Goal: Task Accomplishment & Management: Use online tool/utility

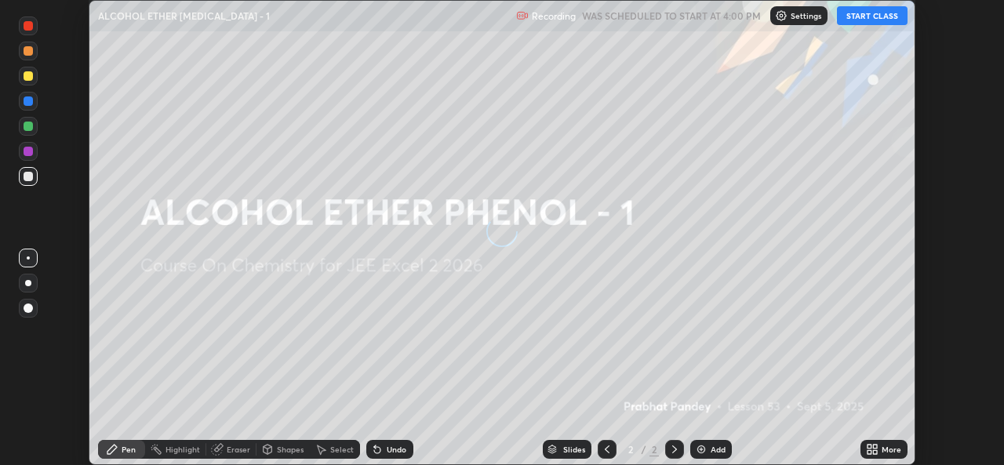
scroll to position [465, 1003]
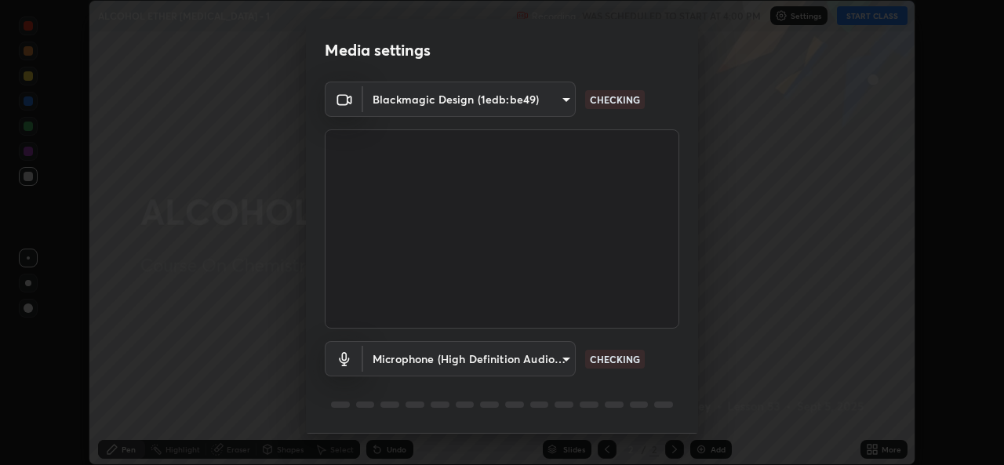
type input "b4951f90531da0d842cdcd629816b7b2be3c5c01230d926a2f210d32d9644bff"
type input "99848f2a9d109760ec62b66e2f255c73a791916cfc686045695a6d5e2156f403"
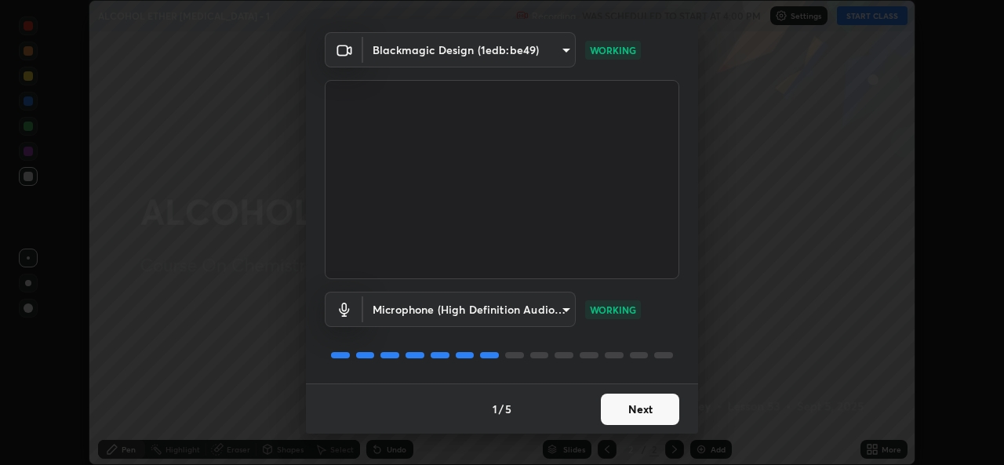
click at [634, 408] on button "Next" at bounding box center [640, 409] width 78 height 31
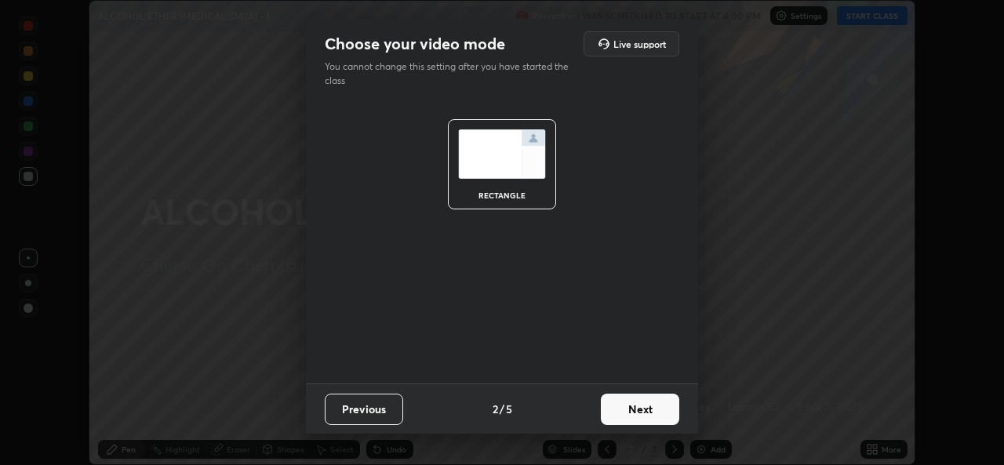
click at [641, 414] on button "Next" at bounding box center [640, 409] width 78 height 31
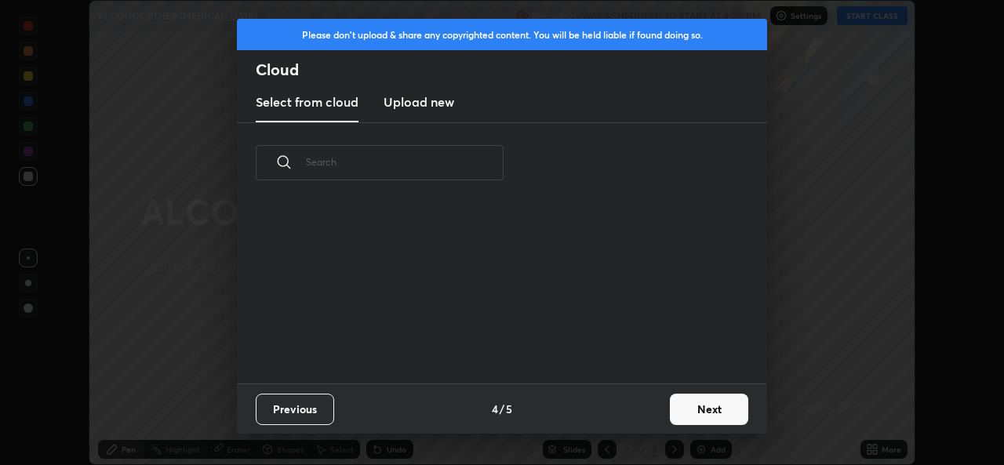
click at [655, 416] on div "Previous 4 / 5 Next" at bounding box center [502, 408] width 530 height 50
click at [703, 412] on button "Next" at bounding box center [709, 409] width 78 height 31
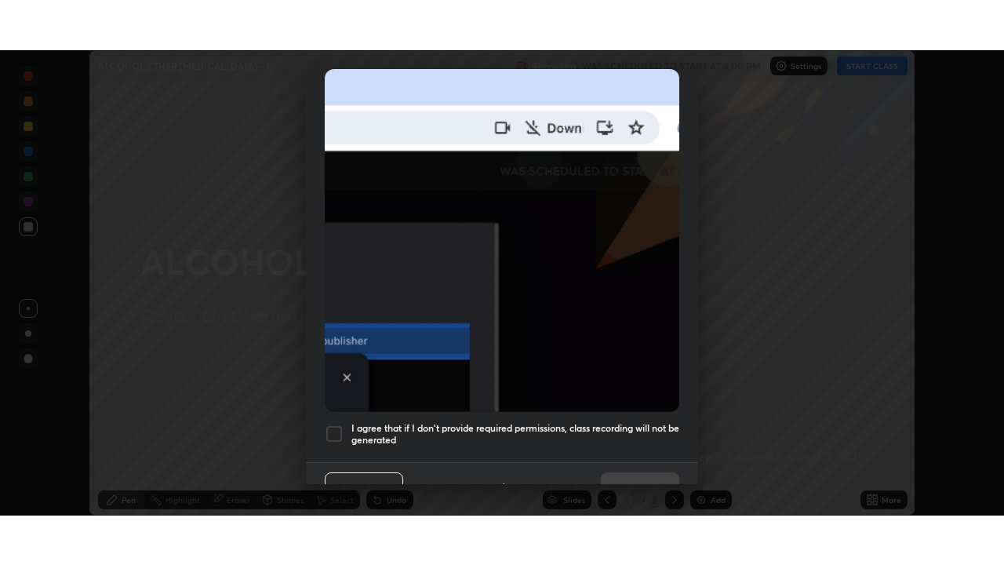
scroll to position [369, 0]
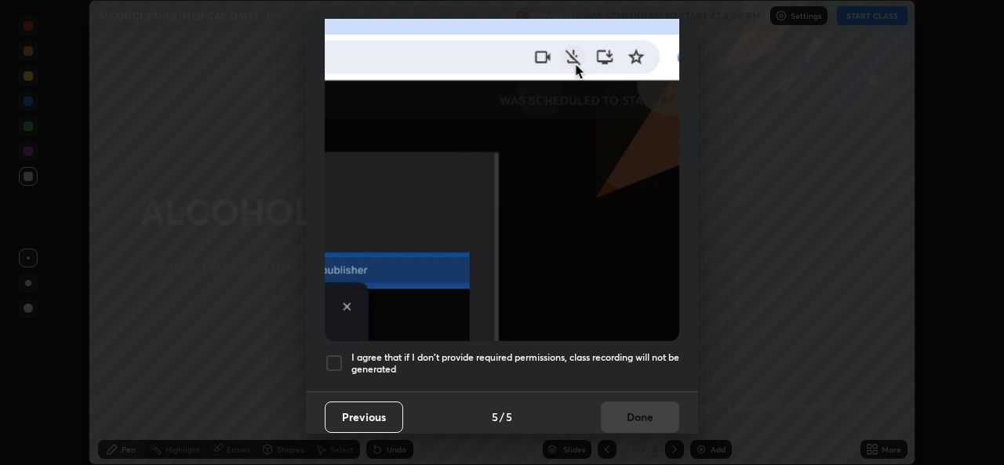
click at [333, 357] on div at bounding box center [334, 363] width 19 height 19
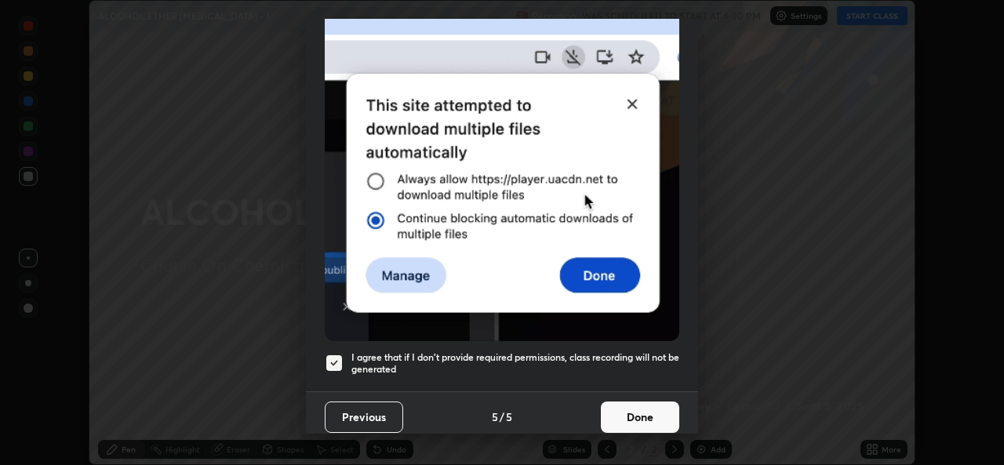
click at [636, 409] on button "Done" at bounding box center [640, 416] width 78 height 31
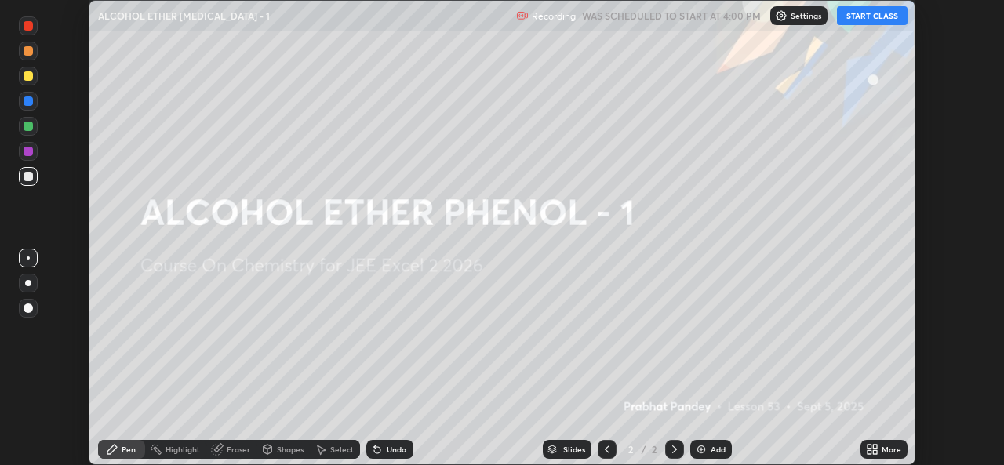
click at [858, 22] on button "START CLASS" at bounding box center [872, 15] width 71 height 19
click at [869, 446] on icon at bounding box center [869, 447] width 4 height 4
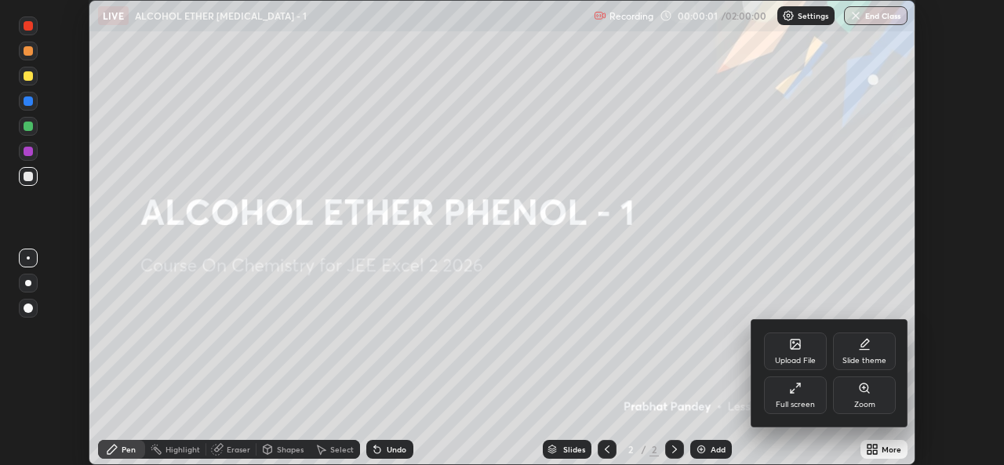
click at [797, 395] on div "Full screen" at bounding box center [795, 395] width 63 height 38
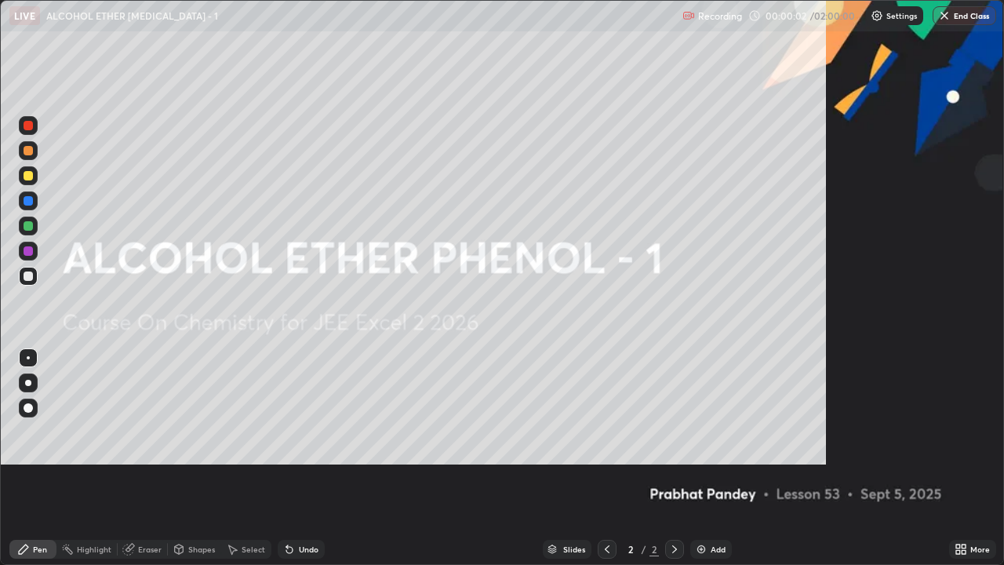
scroll to position [565, 1004]
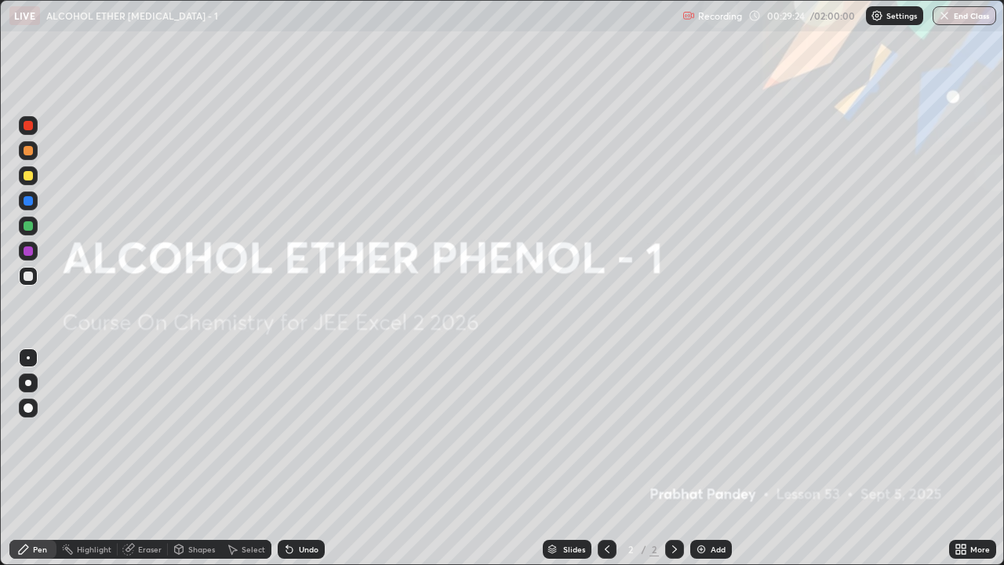
click at [702, 464] on img at bounding box center [701, 549] width 13 height 13
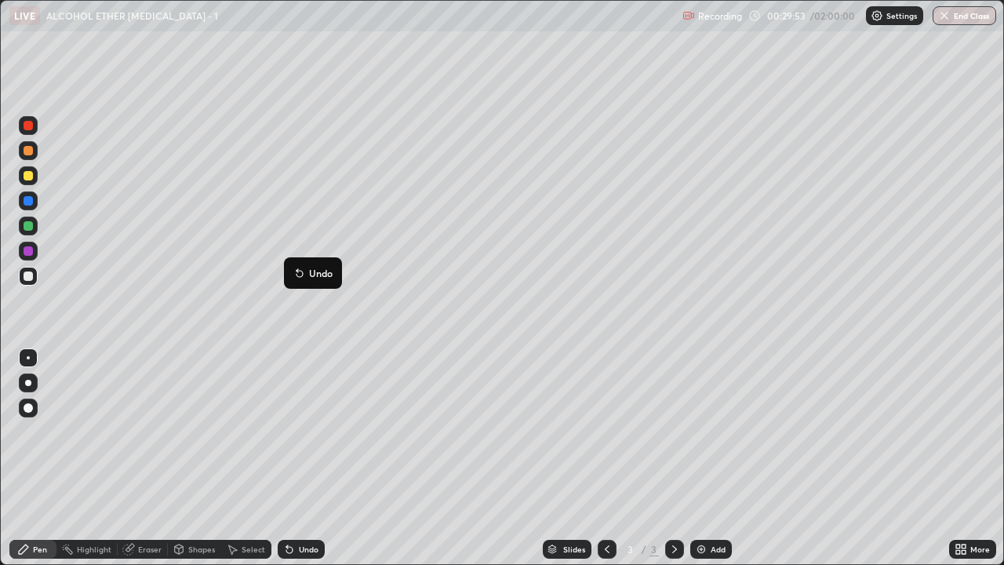
click at [297, 270] on icon at bounding box center [297, 270] width 2 height 2
click at [144, 464] on div "Eraser" at bounding box center [150, 549] width 24 height 8
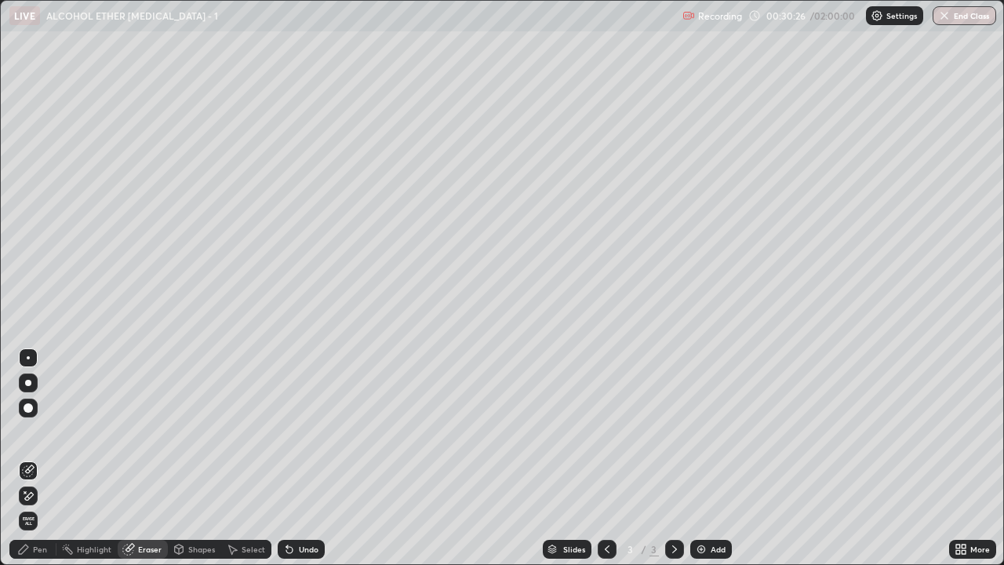
click at [35, 464] on div "Pen" at bounding box center [40, 549] width 14 height 8
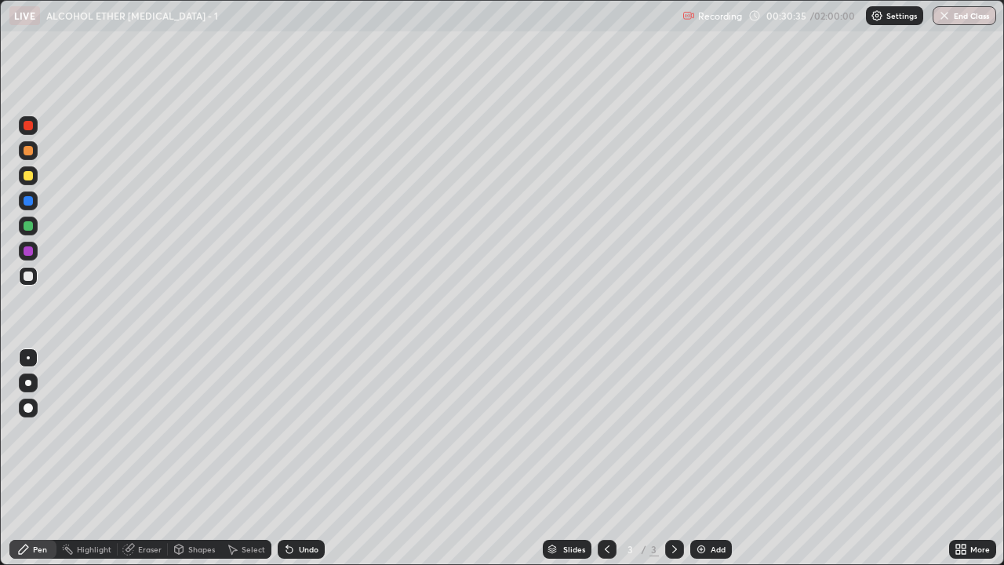
click at [294, 464] on div "Undo" at bounding box center [301, 548] width 47 height 19
click at [302, 464] on div "Undo" at bounding box center [309, 549] width 20 height 8
click at [304, 464] on div "Undo" at bounding box center [309, 549] width 20 height 8
click at [302, 464] on div "Undo" at bounding box center [309, 549] width 20 height 8
click at [28, 464] on icon at bounding box center [23, 548] width 9 height 9
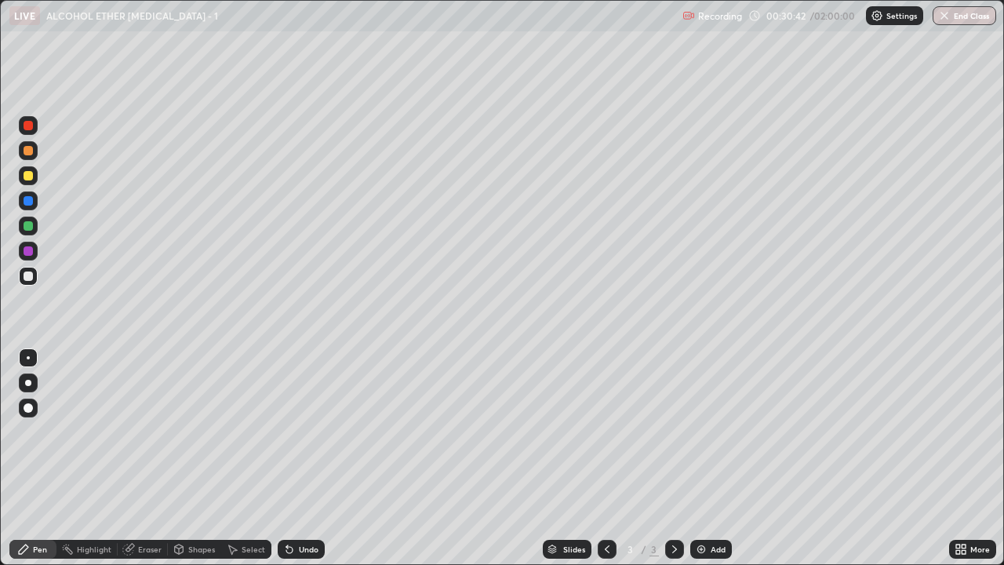
click at [705, 464] on img at bounding box center [701, 549] width 13 height 13
click at [144, 464] on div "Eraser" at bounding box center [150, 549] width 24 height 8
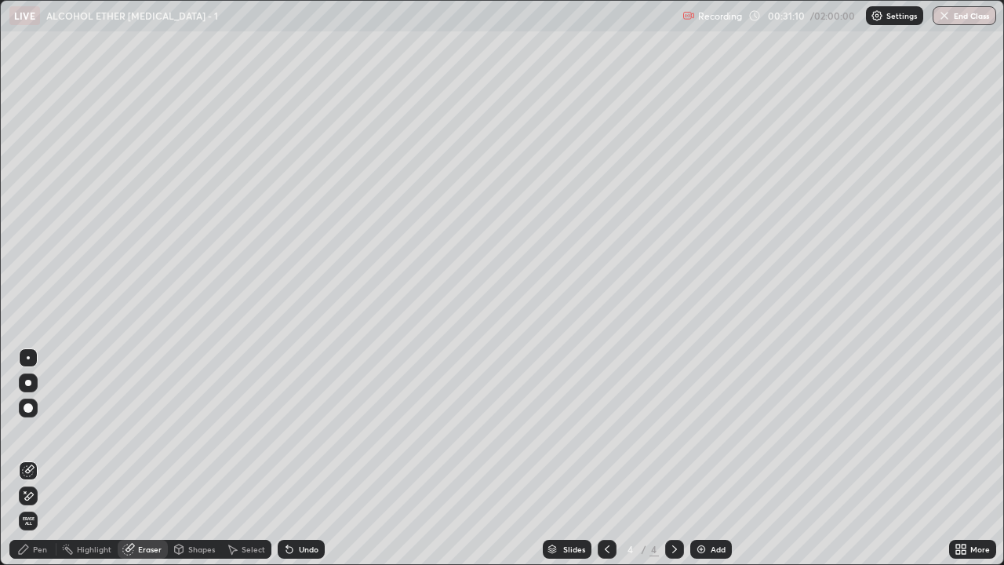
click at [42, 464] on div "Pen" at bounding box center [40, 549] width 14 height 8
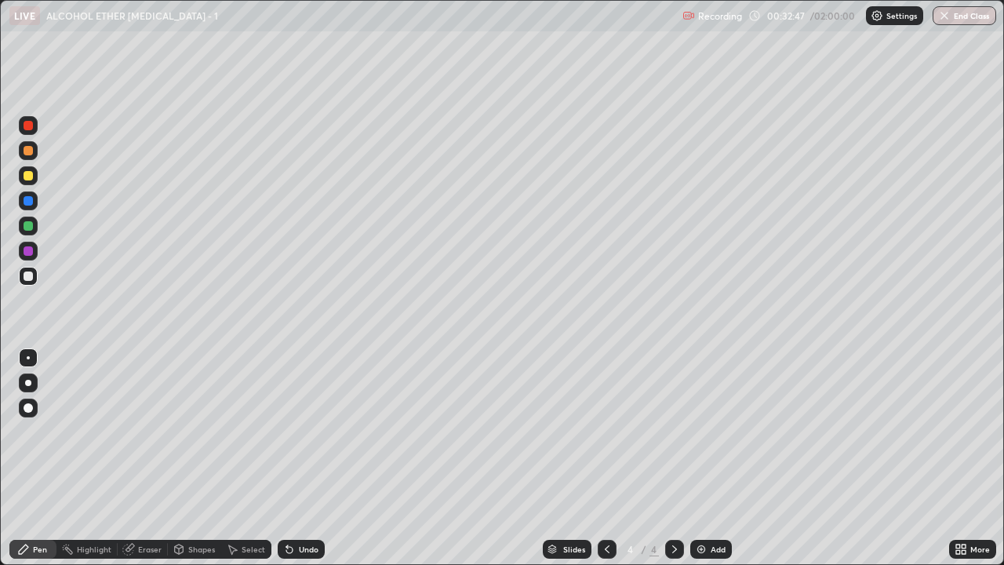
click at [135, 464] on div "Eraser" at bounding box center [143, 548] width 50 height 19
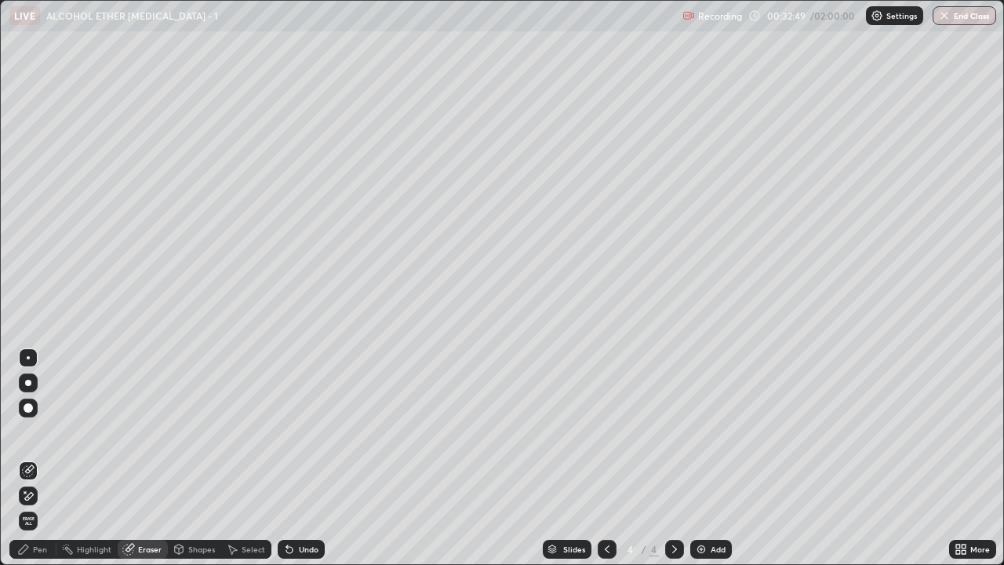
click at [25, 464] on span "Erase all" at bounding box center [28, 520] width 17 height 9
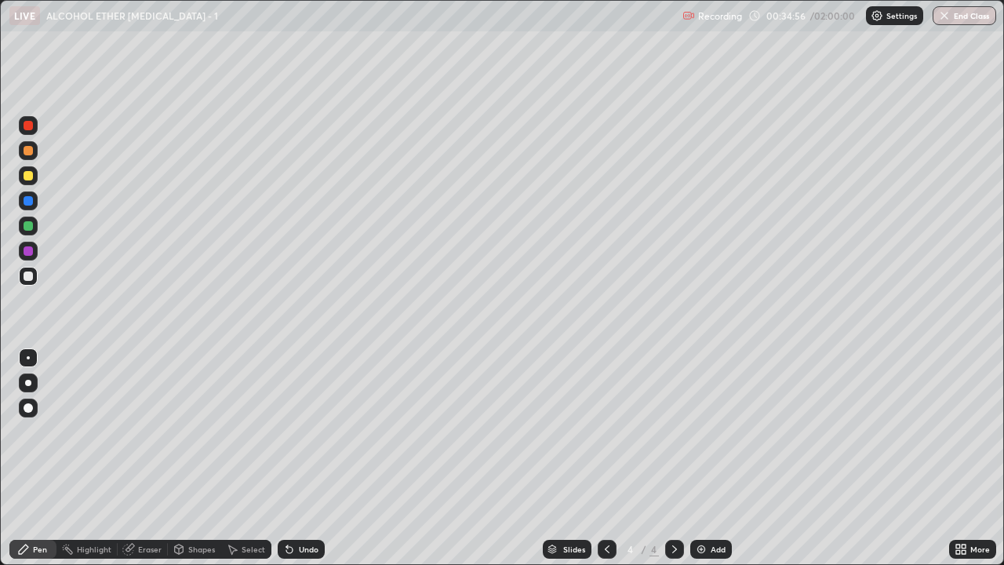
click at [136, 464] on div "Eraser" at bounding box center [143, 548] width 50 height 19
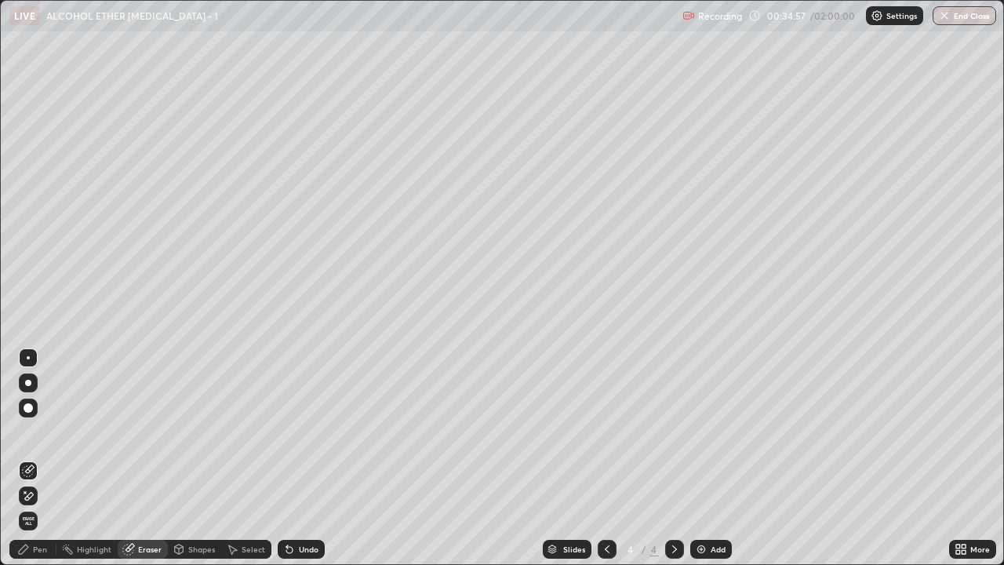
click at [27, 464] on span "Erase all" at bounding box center [28, 520] width 17 height 9
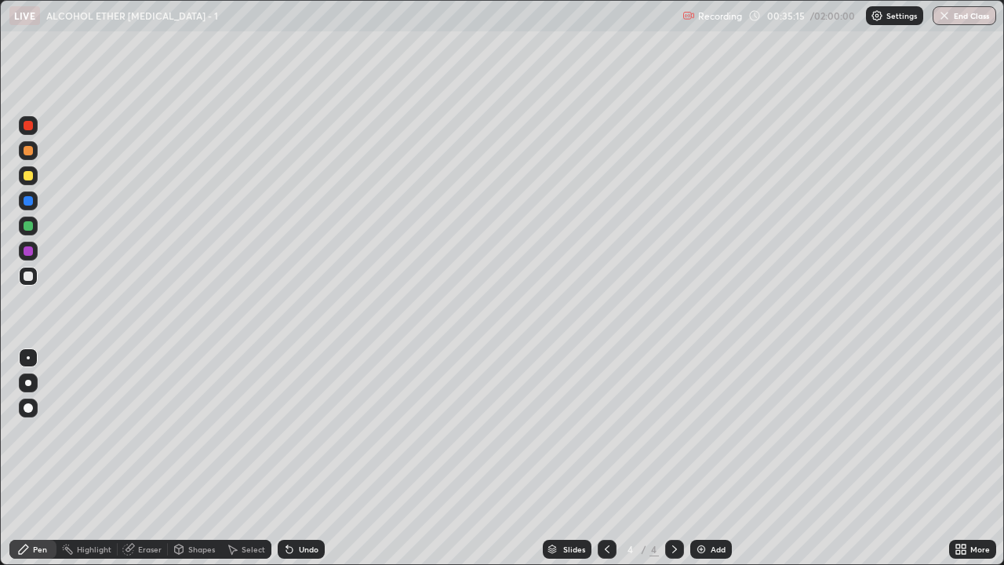
click at [142, 464] on div "Eraser" at bounding box center [150, 549] width 24 height 8
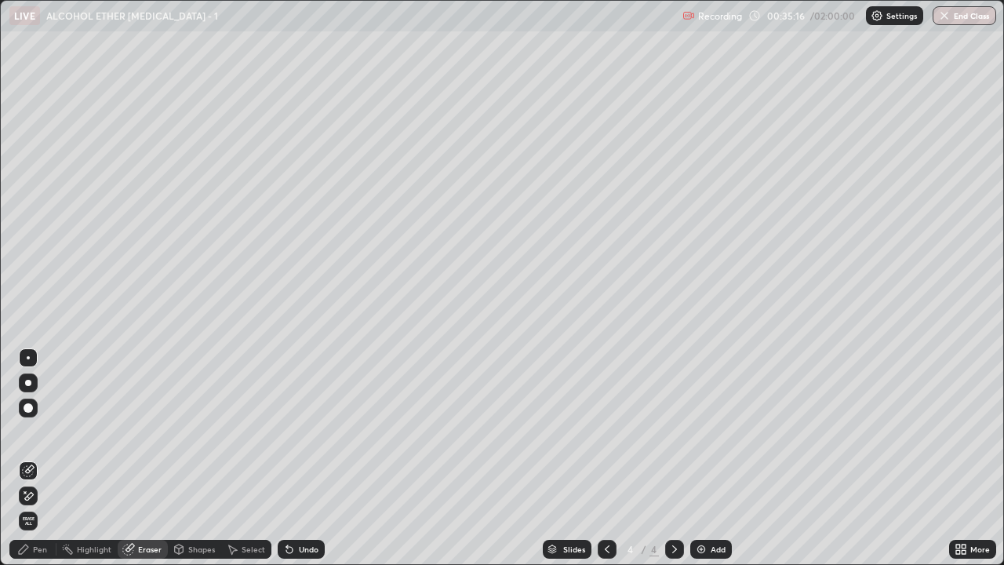
click at [31, 464] on span "Erase all" at bounding box center [28, 520] width 17 height 9
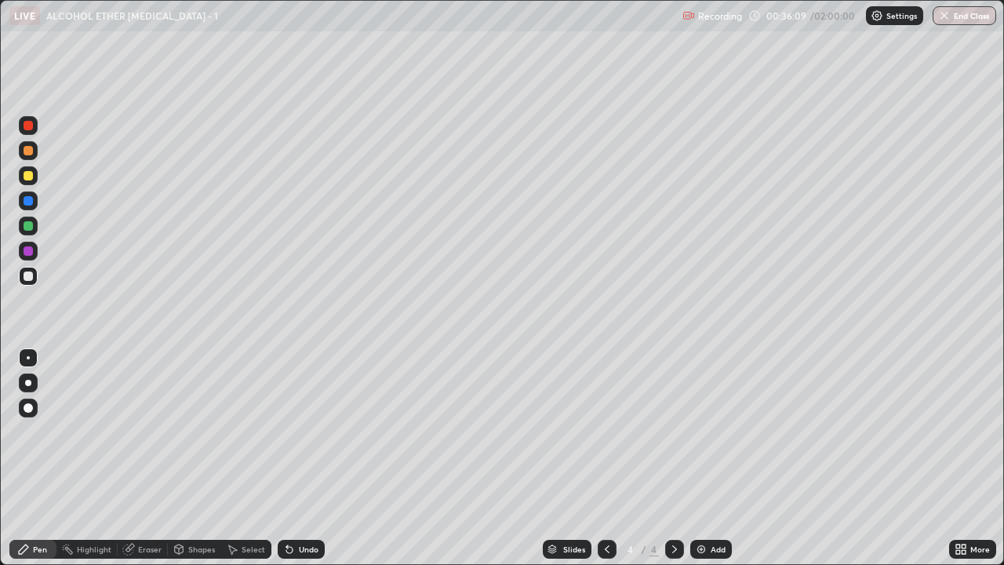
click at [299, 464] on div "Undo" at bounding box center [309, 549] width 20 height 8
click at [287, 464] on icon at bounding box center [289, 549] width 6 height 6
click at [143, 464] on div "Eraser" at bounding box center [150, 549] width 24 height 8
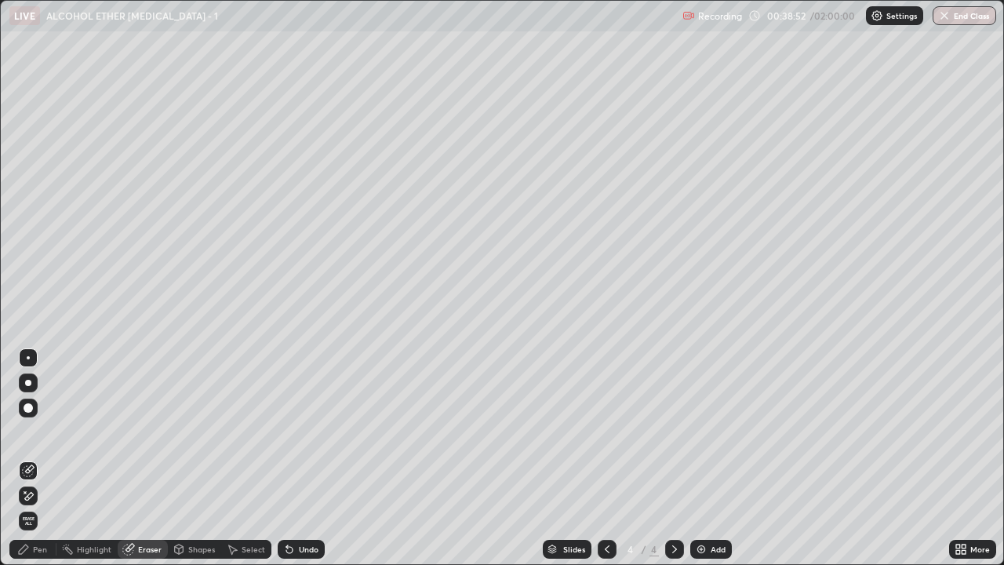
click at [39, 464] on div "Pen" at bounding box center [32, 548] width 47 height 19
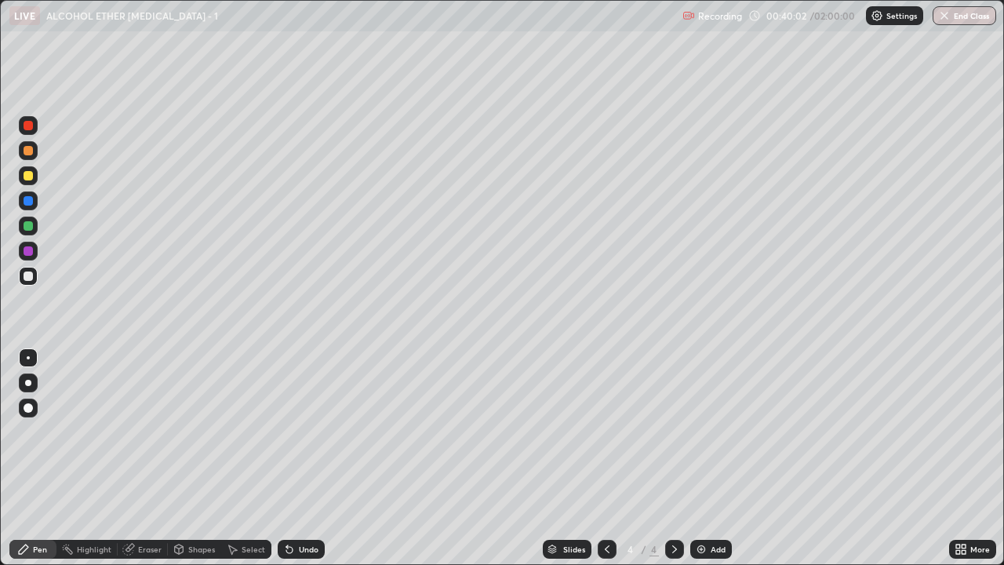
click at [287, 464] on icon at bounding box center [289, 549] width 6 height 6
click at [286, 464] on icon at bounding box center [289, 549] width 13 height 13
click at [286, 464] on icon at bounding box center [289, 549] width 6 height 6
click at [290, 464] on icon at bounding box center [289, 549] width 13 height 13
click at [287, 464] on icon at bounding box center [289, 549] width 6 height 6
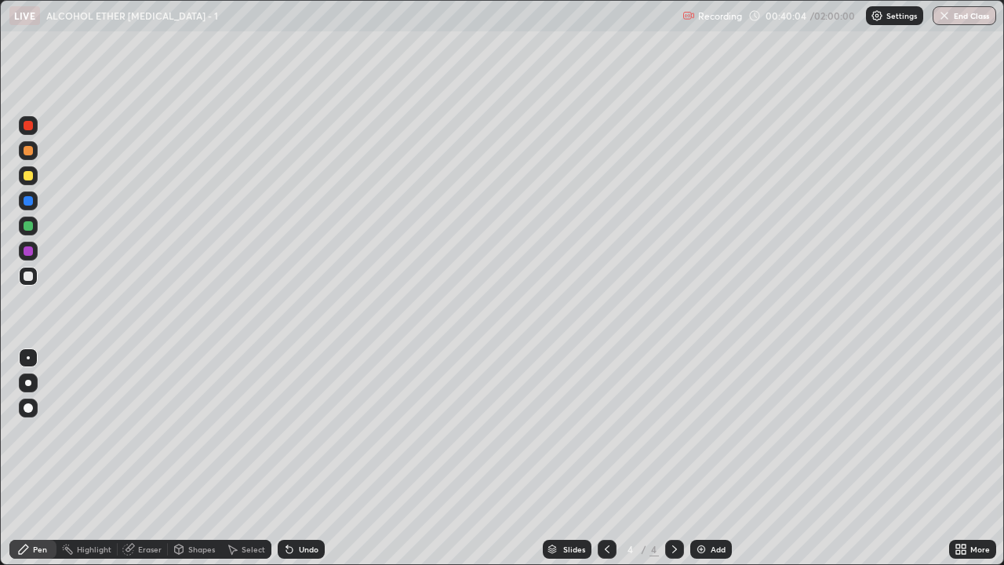
click at [287, 464] on icon at bounding box center [289, 549] width 6 height 6
click at [286, 464] on icon at bounding box center [289, 549] width 6 height 6
click at [287, 464] on icon at bounding box center [289, 549] width 6 height 6
click at [288, 464] on icon at bounding box center [289, 549] width 6 height 6
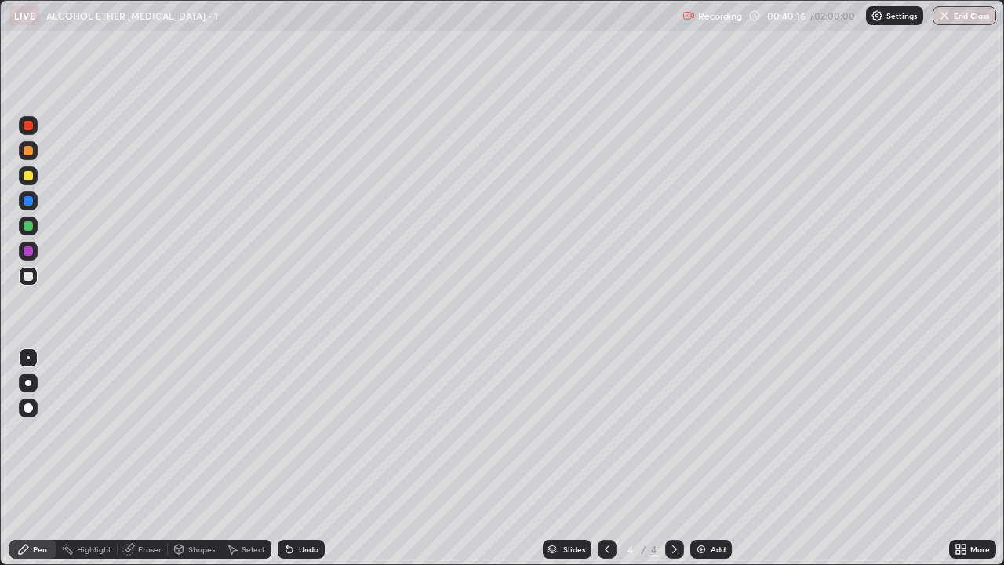
click at [287, 464] on icon at bounding box center [289, 549] width 6 height 6
click at [150, 464] on div "Eraser" at bounding box center [150, 549] width 24 height 8
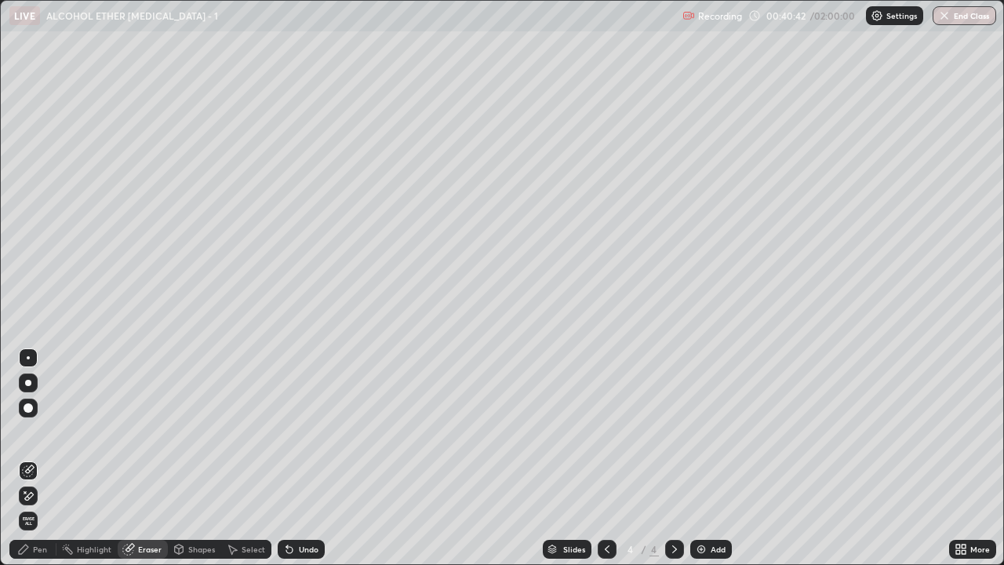
click at [27, 464] on span "Erase all" at bounding box center [28, 520] width 17 height 9
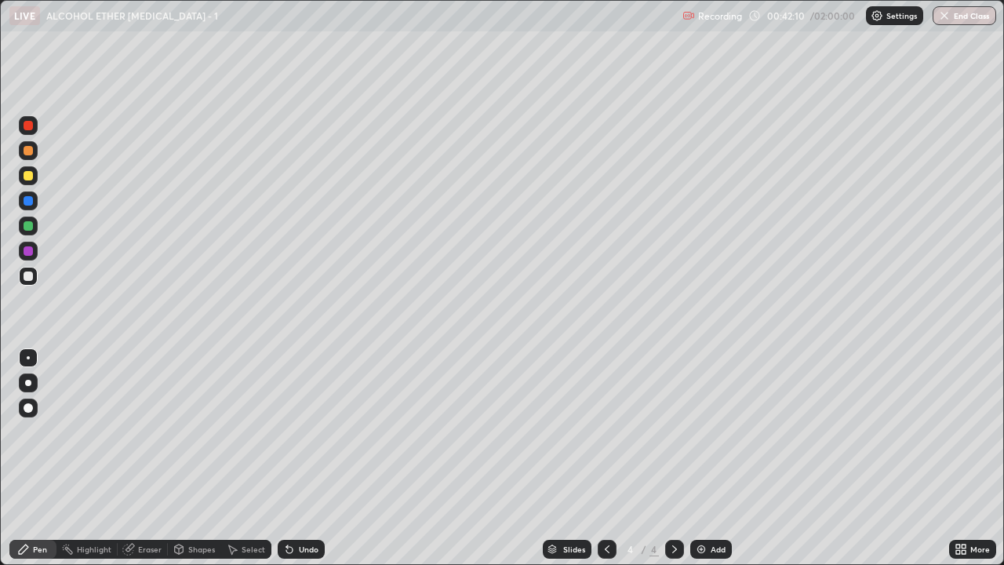
click at [302, 464] on div "Undo" at bounding box center [301, 548] width 47 height 19
click at [306, 464] on div "Undo" at bounding box center [309, 549] width 20 height 8
click at [311, 464] on div "Undo" at bounding box center [301, 548] width 47 height 19
click at [307, 464] on div "Undo" at bounding box center [301, 548] width 47 height 19
click at [707, 464] on div "Add" at bounding box center [711, 548] width 42 height 19
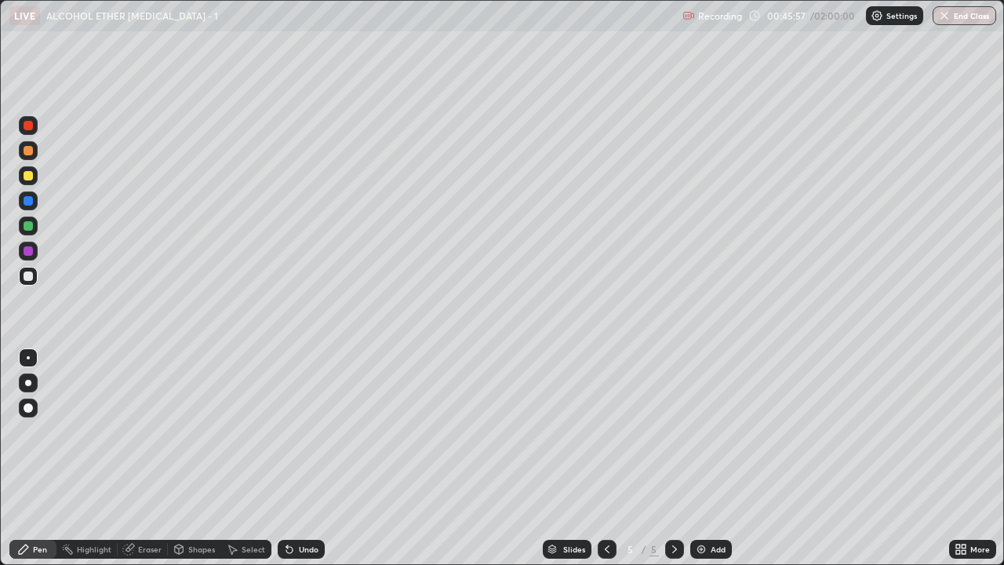
click at [697, 464] on img at bounding box center [701, 549] width 13 height 13
click at [713, 464] on div "Add" at bounding box center [717, 549] width 15 height 8
click at [709, 464] on div "Add" at bounding box center [711, 548] width 42 height 19
click at [710, 464] on div "Add" at bounding box center [717, 549] width 15 height 8
click at [604, 464] on icon at bounding box center [607, 549] width 13 height 13
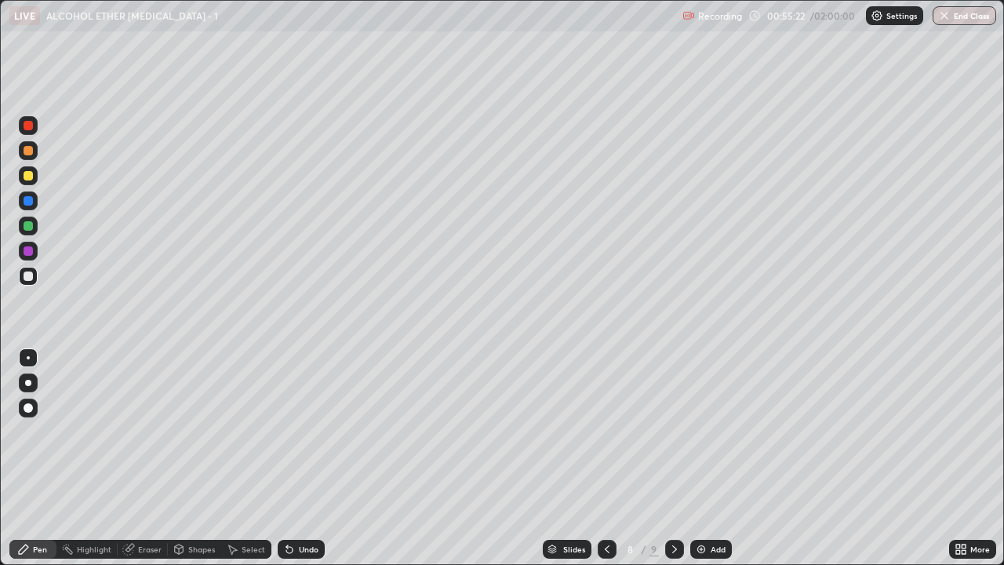
click at [607, 464] on icon at bounding box center [607, 549] width 13 height 13
click at [670, 464] on icon at bounding box center [674, 549] width 13 height 13
click at [706, 464] on div "Add" at bounding box center [711, 548] width 42 height 19
click at [699, 464] on img at bounding box center [701, 549] width 13 height 13
click at [27, 152] on div at bounding box center [28, 150] width 9 height 9
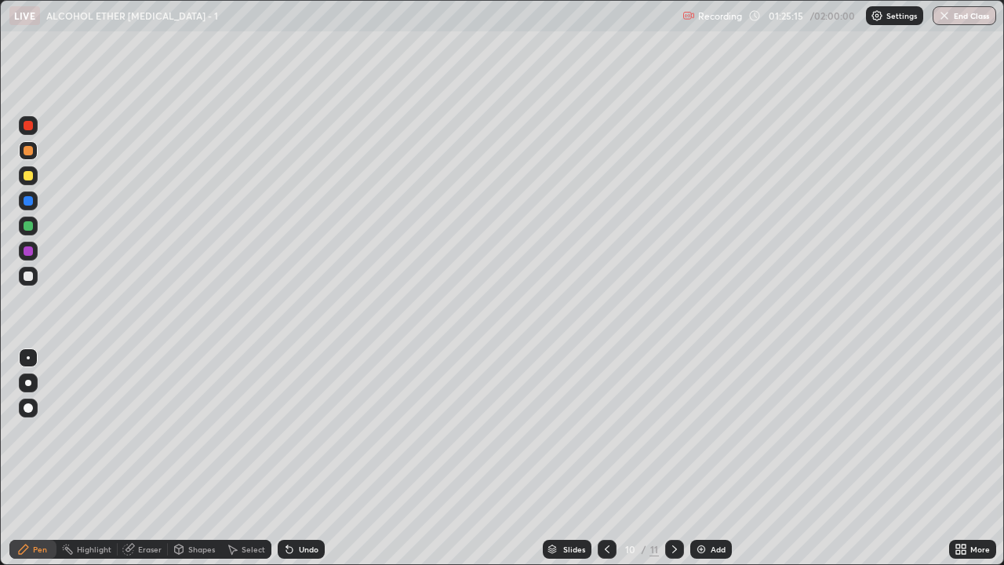
click at [28, 176] on div at bounding box center [28, 175] width 9 height 9
click at [154, 464] on div "Eraser" at bounding box center [150, 549] width 24 height 8
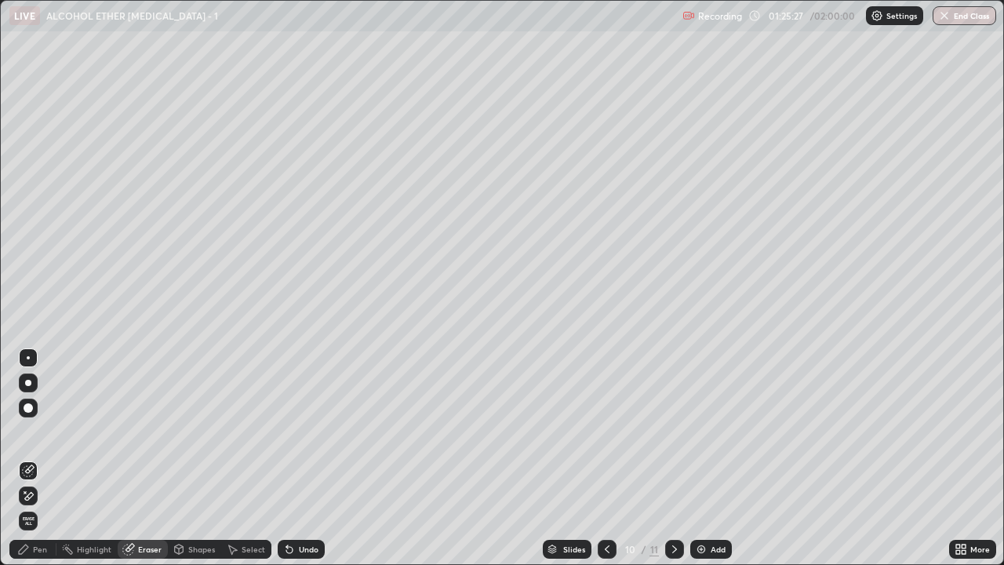
click at [36, 464] on div "Pen" at bounding box center [40, 549] width 14 height 8
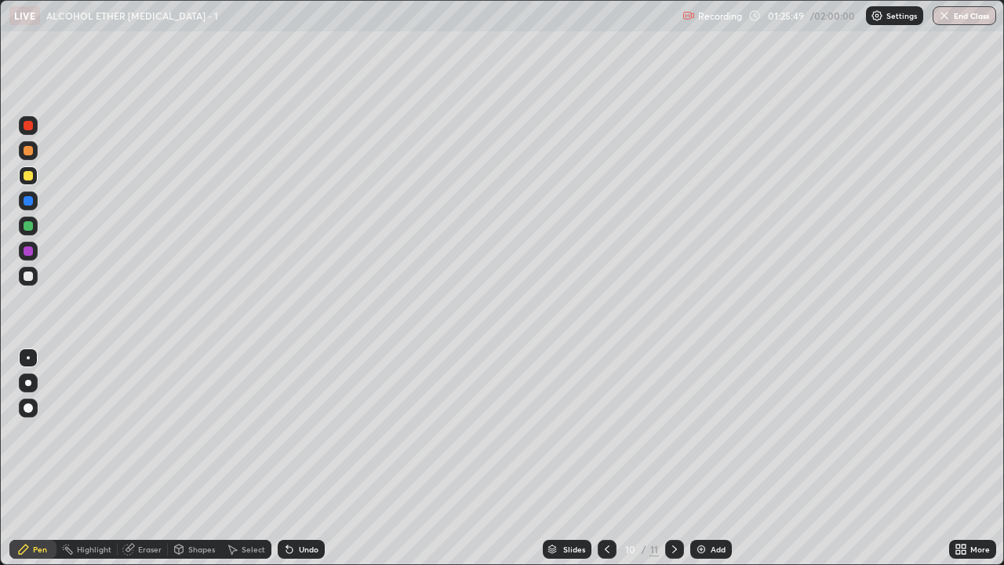
click at [27, 227] on div at bounding box center [28, 225] width 9 height 9
click at [28, 153] on div at bounding box center [28, 150] width 9 height 9
click at [26, 251] on div at bounding box center [28, 250] width 9 height 9
click at [24, 148] on div at bounding box center [28, 150] width 9 height 9
click at [24, 274] on div at bounding box center [28, 275] width 9 height 9
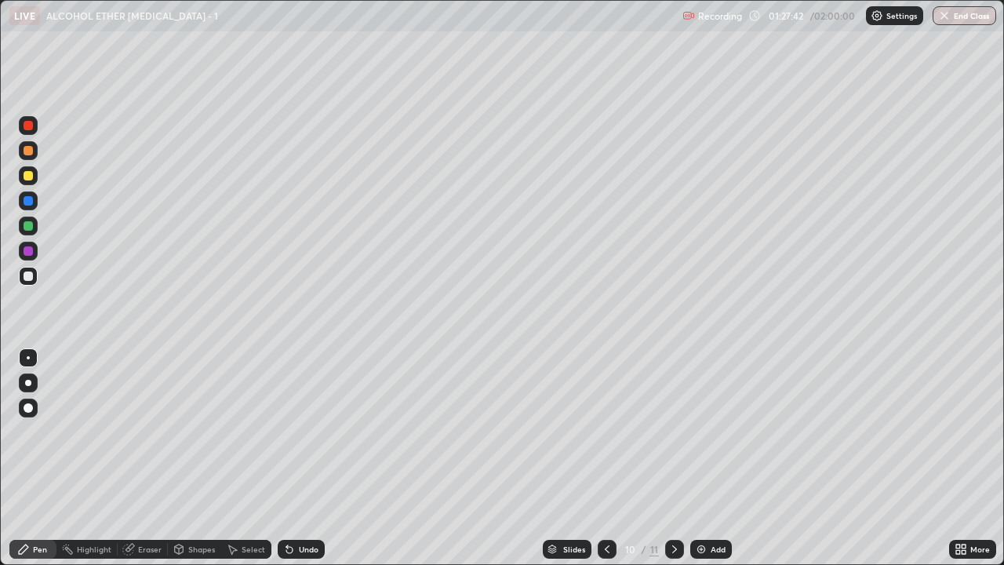
click at [28, 152] on div at bounding box center [28, 150] width 9 height 9
click at [26, 276] on div at bounding box center [28, 275] width 9 height 9
click at [25, 226] on div at bounding box center [28, 225] width 9 height 9
click at [156, 464] on div "Eraser" at bounding box center [150, 549] width 24 height 8
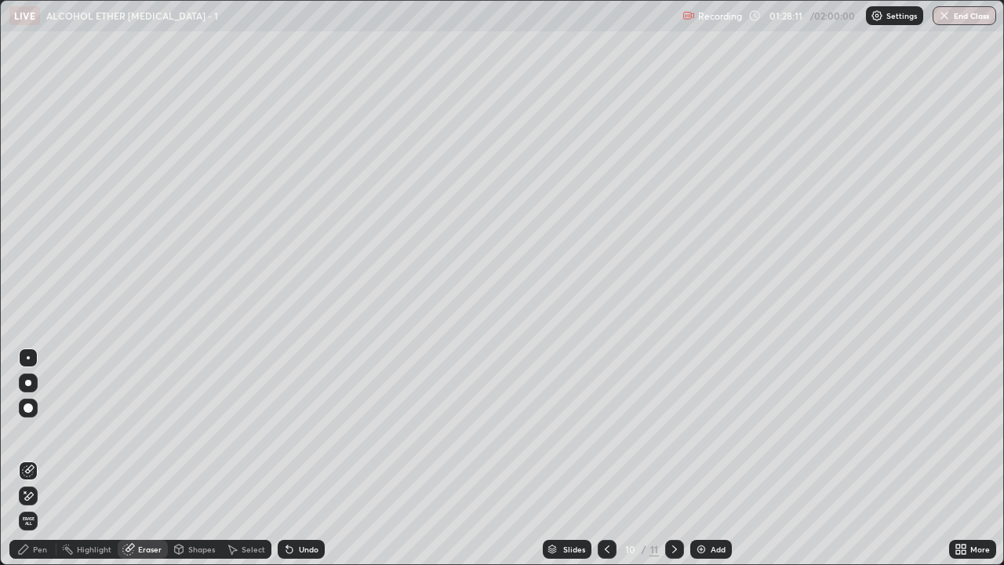
click at [35, 464] on div "Pen" at bounding box center [40, 549] width 14 height 8
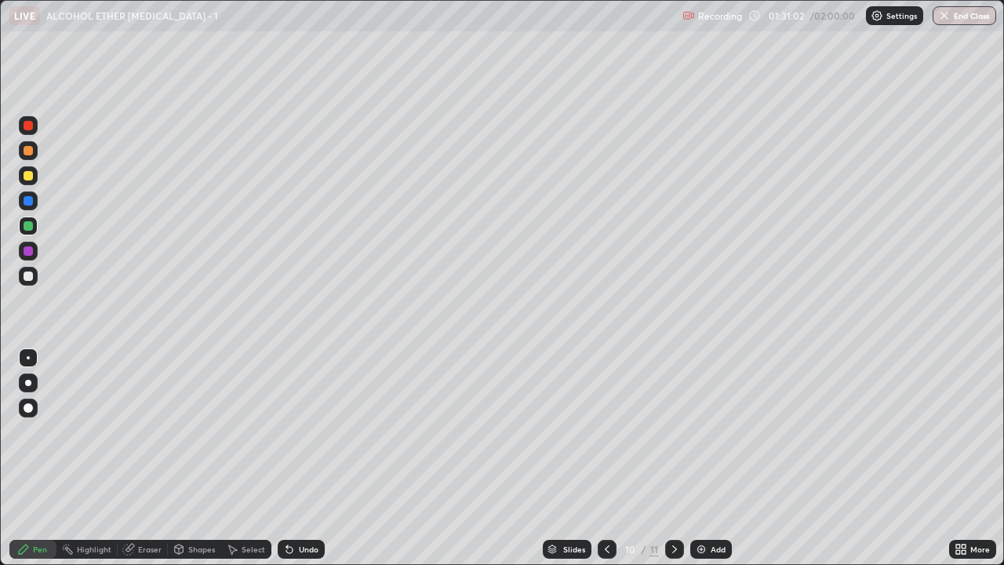
click at [696, 464] on img at bounding box center [701, 549] width 13 height 13
click at [32, 276] on div at bounding box center [28, 275] width 9 height 9
click at [292, 464] on icon at bounding box center [289, 549] width 13 height 13
click at [302, 464] on div "Undo" at bounding box center [309, 549] width 20 height 8
click at [30, 147] on div at bounding box center [28, 150] width 9 height 9
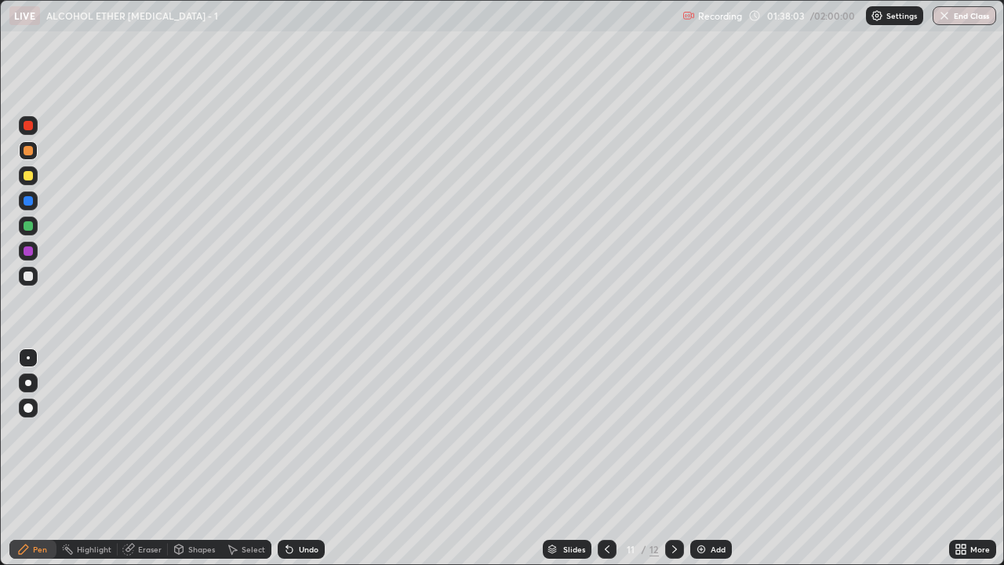
click at [310, 464] on div "Undo" at bounding box center [309, 549] width 20 height 8
click at [32, 276] on div at bounding box center [28, 275] width 9 height 9
click at [302, 464] on div "Undo" at bounding box center [309, 549] width 20 height 8
click at [671, 464] on icon at bounding box center [674, 549] width 13 height 13
click at [28, 173] on div at bounding box center [28, 175] width 9 height 9
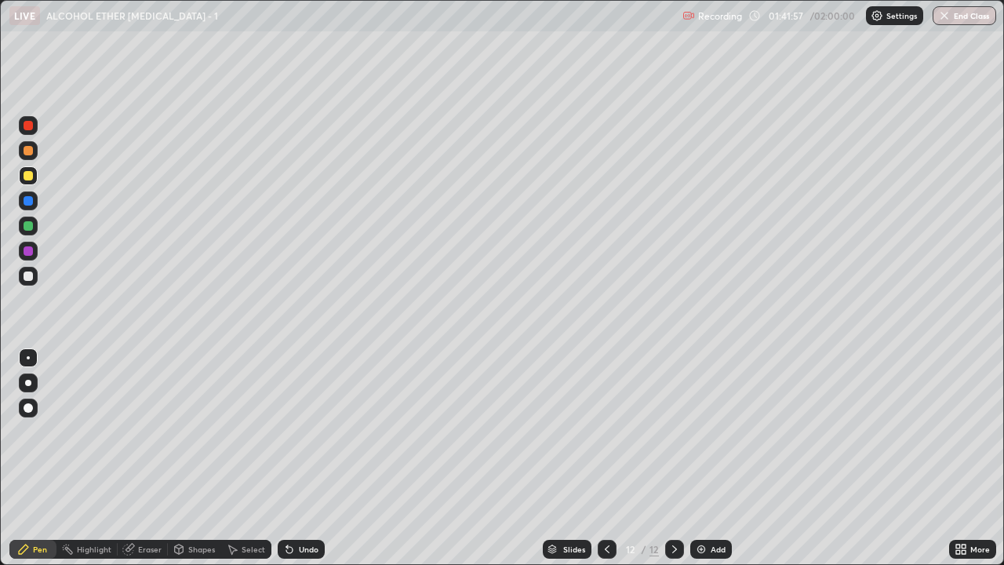
click at [27, 271] on div at bounding box center [28, 275] width 9 height 9
click at [26, 182] on div at bounding box center [28, 175] width 19 height 19
click at [29, 276] on div at bounding box center [28, 275] width 9 height 9
click at [286, 464] on icon at bounding box center [287, 546] width 2 height 2
click at [283, 464] on icon at bounding box center [289, 549] width 13 height 13
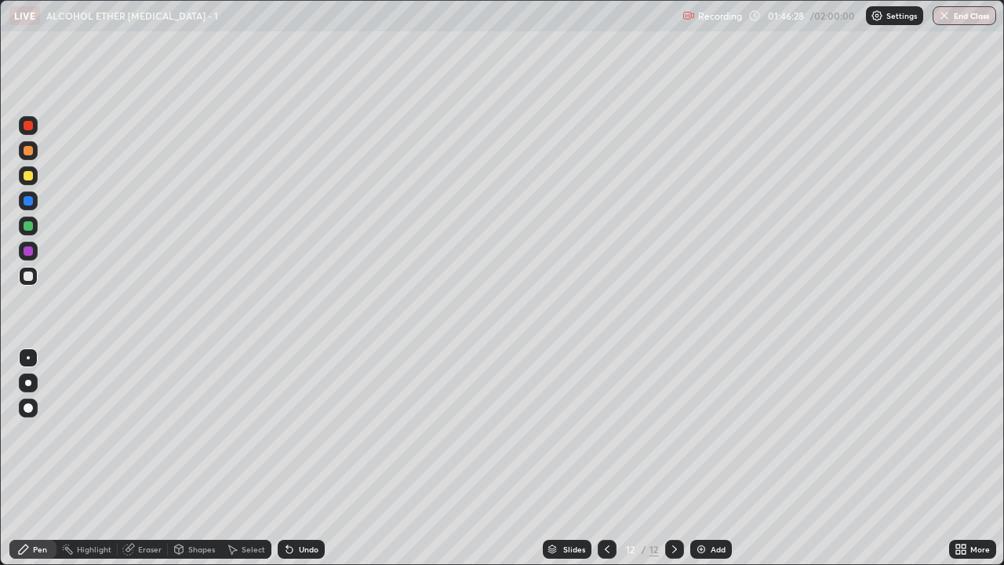
click at [148, 464] on div "Eraser" at bounding box center [143, 548] width 50 height 19
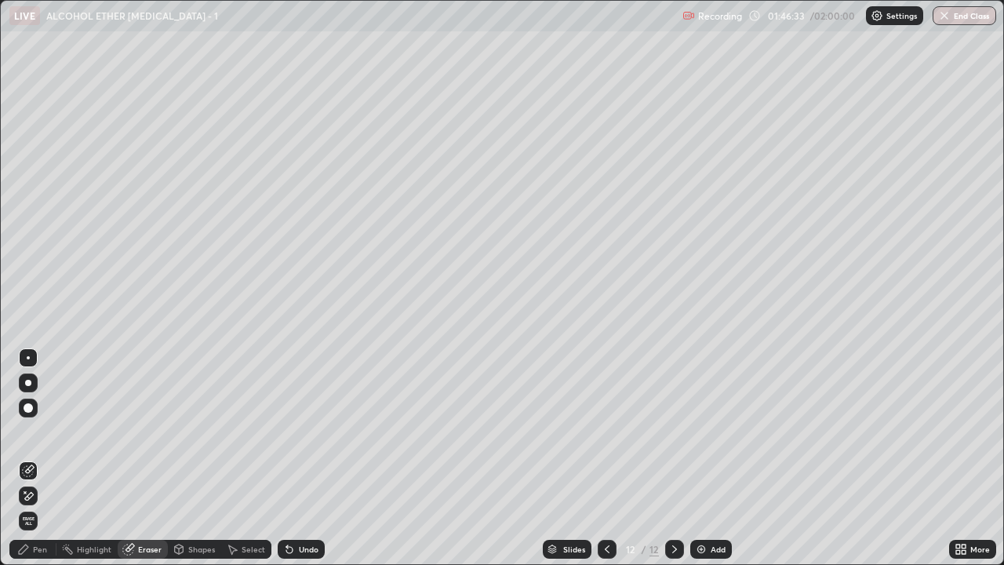
click at [33, 464] on div "Pen" at bounding box center [40, 549] width 14 height 8
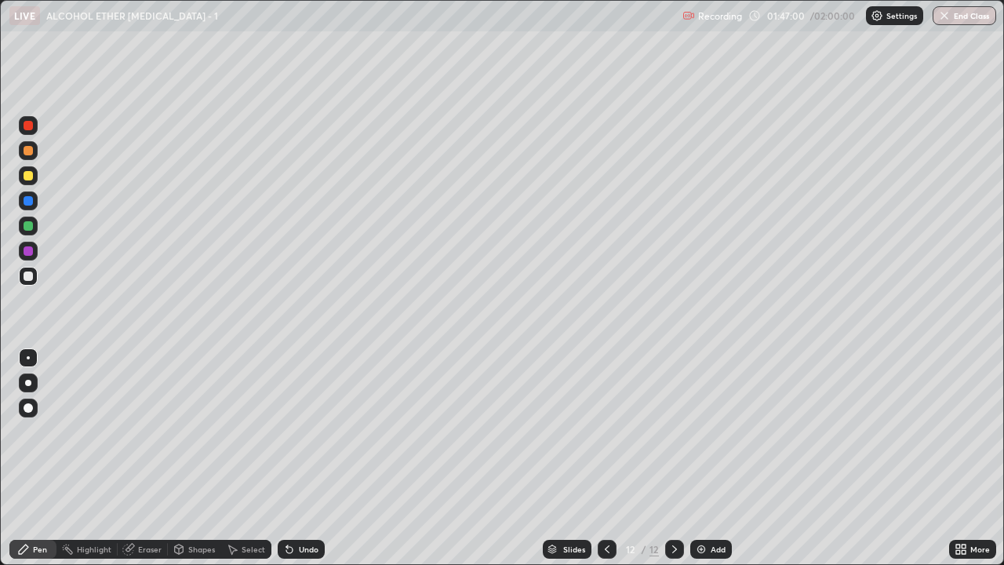
click at [140, 464] on div "Eraser" at bounding box center [150, 549] width 24 height 8
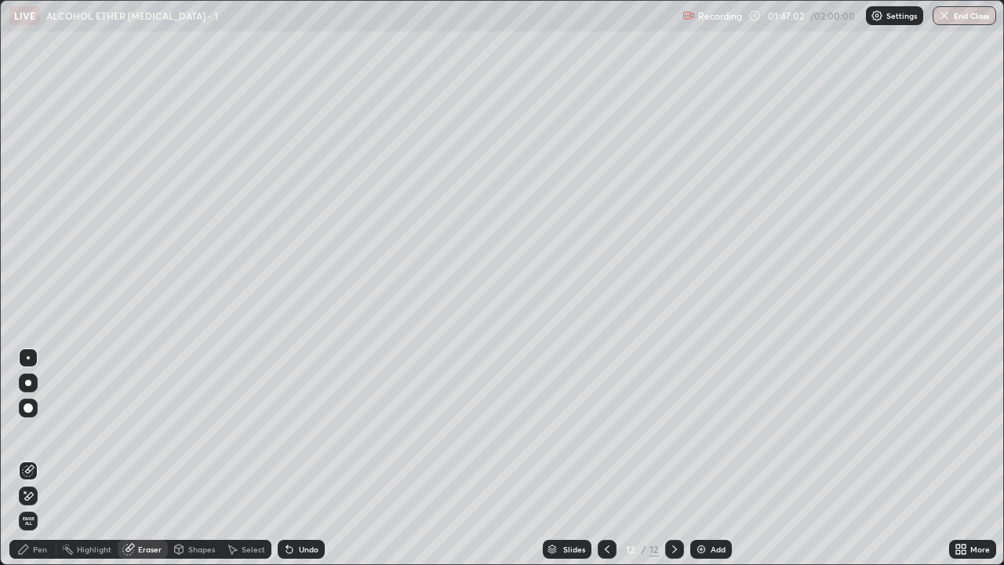
click at [39, 464] on div "Pen" at bounding box center [40, 549] width 14 height 8
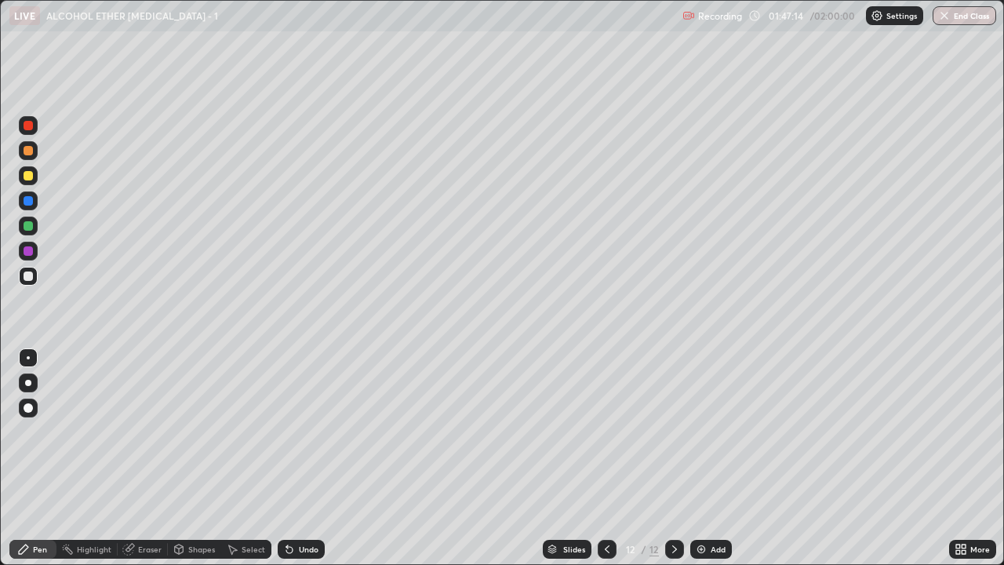
click at [24, 176] on div at bounding box center [28, 175] width 9 height 9
click at [31, 275] on div at bounding box center [28, 275] width 9 height 9
click at [310, 464] on div "Undo" at bounding box center [309, 549] width 20 height 8
click at [306, 464] on div "Undo" at bounding box center [309, 549] width 20 height 8
click at [305, 464] on div "Undo" at bounding box center [309, 549] width 20 height 8
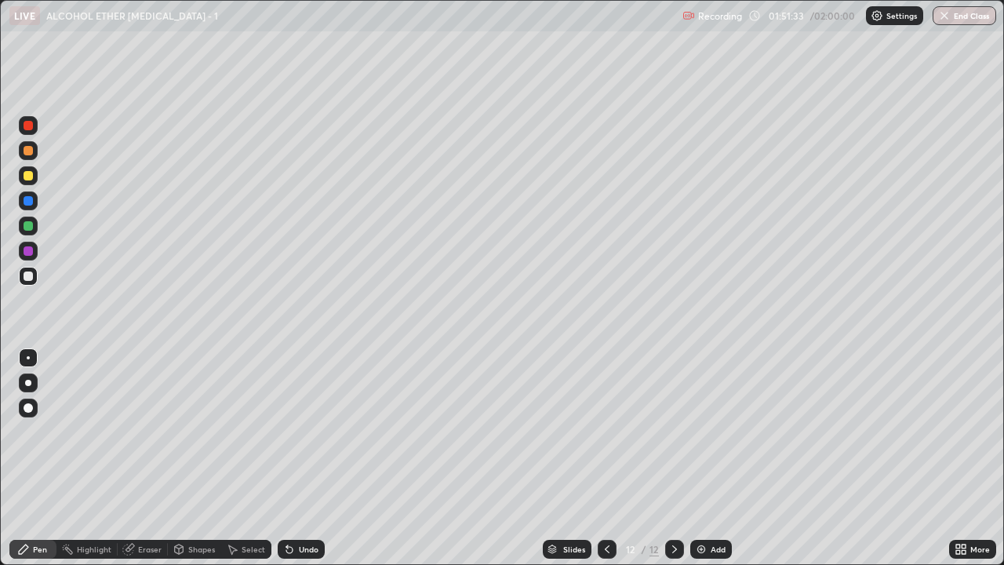
click at [296, 464] on div "Undo" at bounding box center [301, 548] width 47 height 19
click at [289, 464] on icon at bounding box center [289, 549] width 13 height 13
click at [292, 464] on icon at bounding box center [289, 549] width 13 height 13
click at [31, 180] on div at bounding box center [28, 175] width 19 height 19
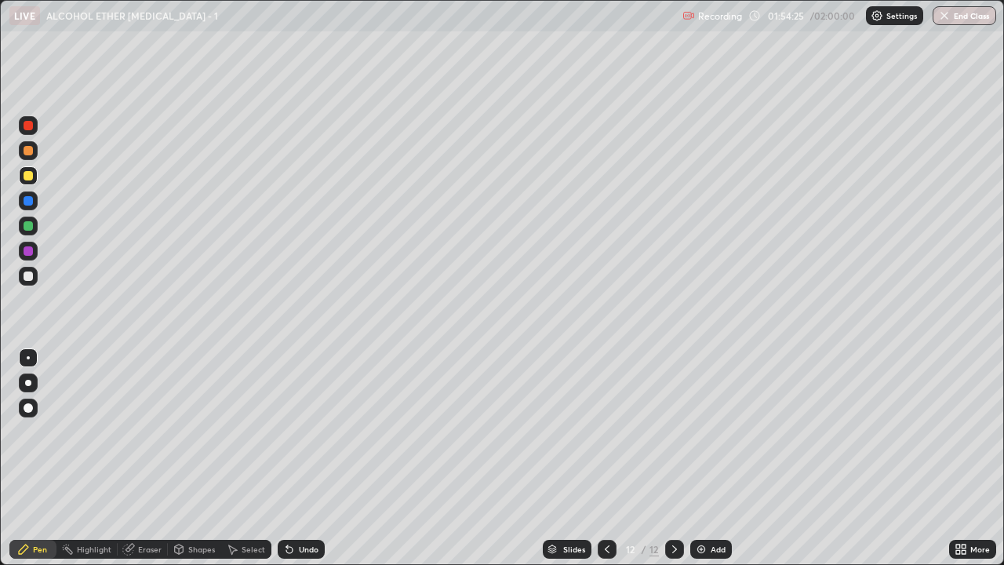
click at [604, 464] on icon at bounding box center [607, 549] width 13 height 13
click at [606, 464] on icon at bounding box center [607, 549] width 13 height 13
click at [673, 464] on icon at bounding box center [674, 549] width 5 height 8
click at [673, 464] on icon at bounding box center [674, 549] width 13 height 13
click at [31, 154] on div at bounding box center [28, 150] width 9 height 9
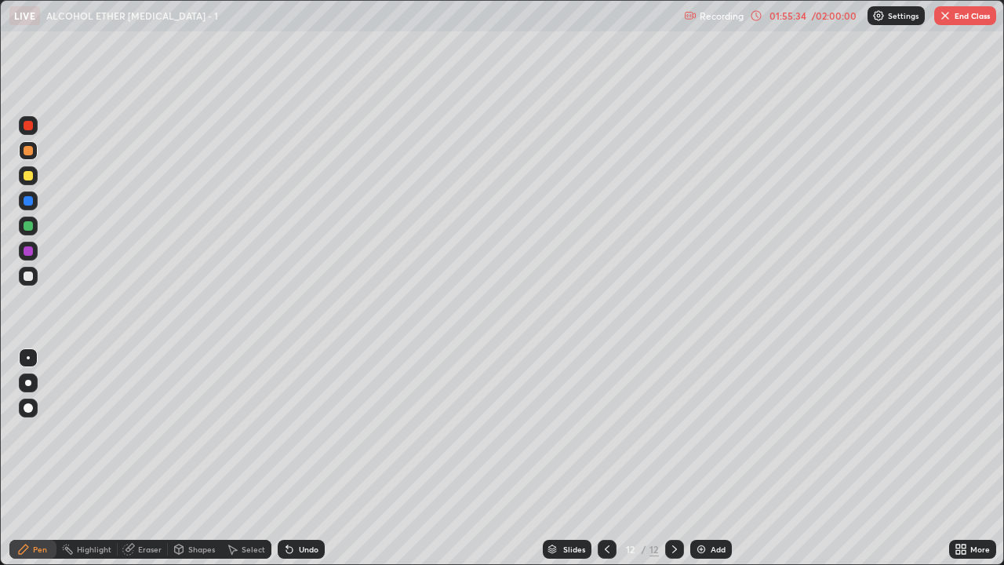
click at [972, 11] on button "End Class" at bounding box center [965, 15] width 62 height 19
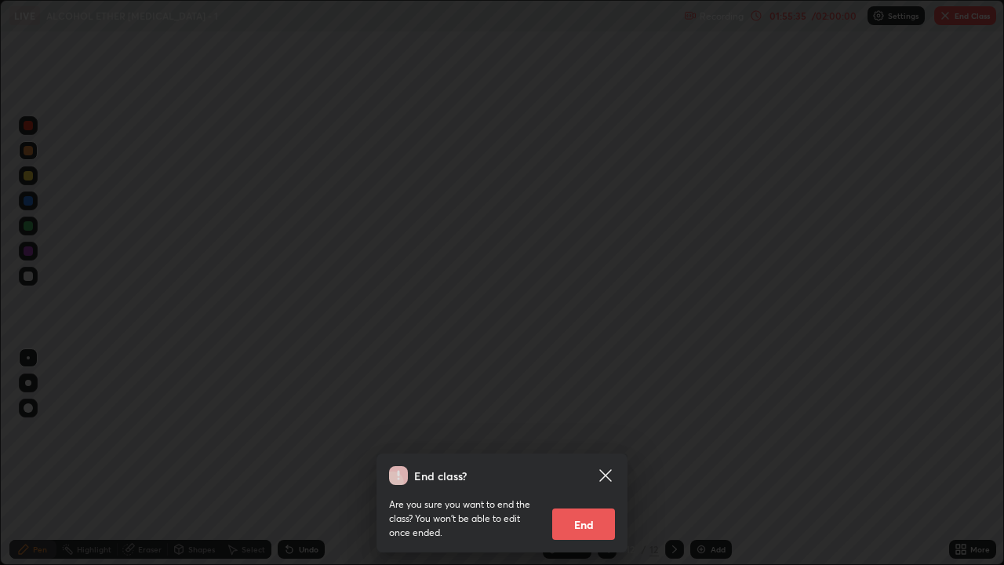
click at [586, 464] on button "End" at bounding box center [583, 523] width 63 height 31
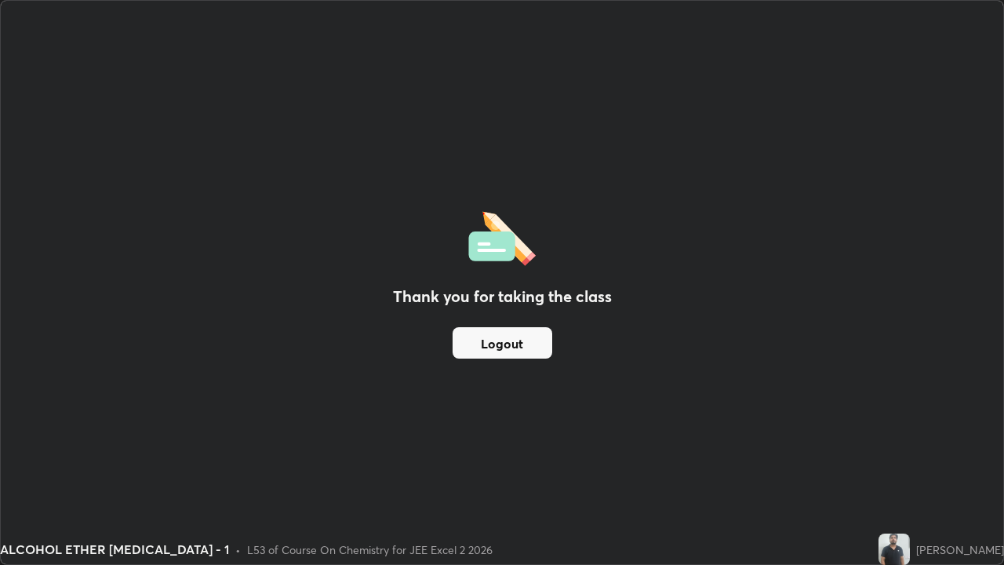
click at [496, 329] on button "Logout" at bounding box center [502, 342] width 100 height 31
click at [496, 332] on button "Logout" at bounding box center [502, 342] width 100 height 31
